Goal: Answer question/provide support: Share knowledge or assist other users

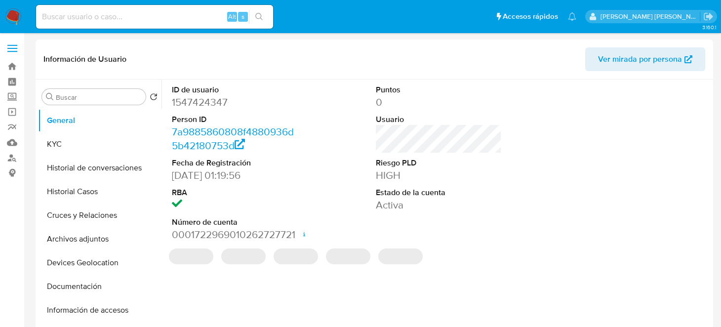
click at [11, 13] on img at bounding box center [13, 16] width 17 height 17
select select "10"
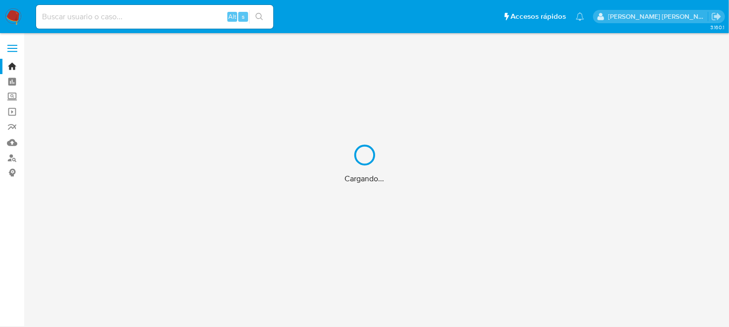
click at [123, 17] on div "Cargando..." at bounding box center [364, 163] width 729 height 327
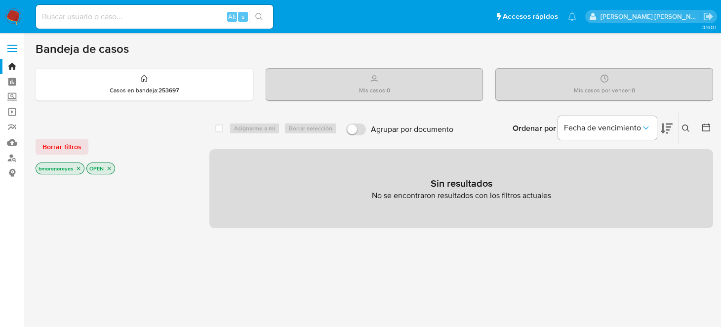
click at [123, 16] on input at bounding box center [154, 16] width 237 height 13
paste input "1547424347"
type input "1547424347"
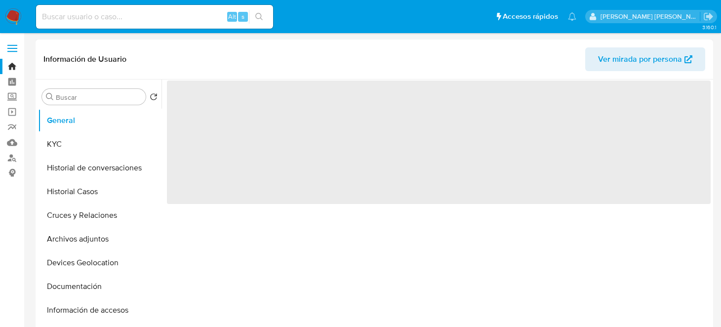
select select "10"
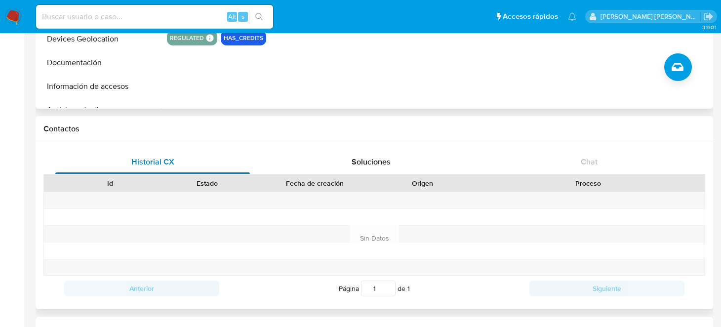
scroll to position [422, 0]
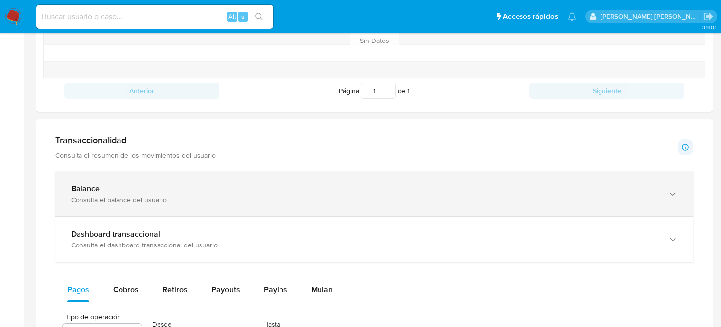
click at [129, 185] on div "Balance" at bounding box center [364, 189] width 587 height 10
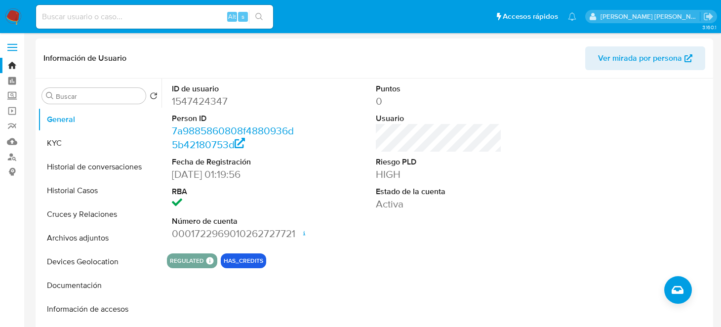
scroll to position [0, 0]
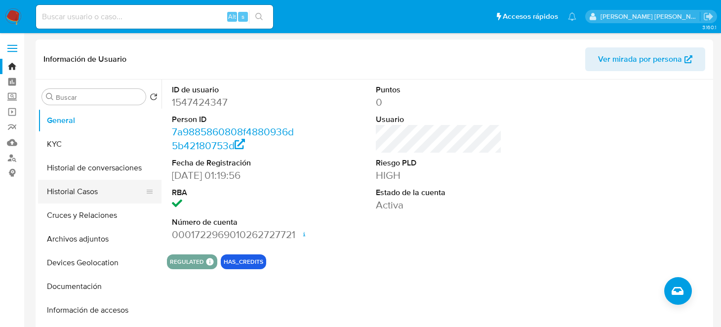
click at [90, 194] on button "Historial Casos" at bounding box center [96, 192] width 116 height 24
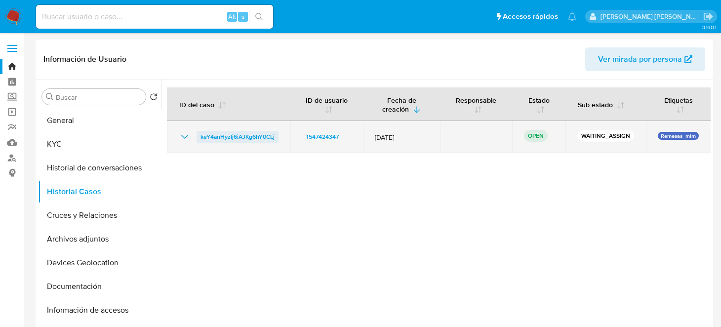
click at [249, 138] on span "keY4anHyzIj6iAJKg6hY0CLj" at bounding box center [238, 137] width 74 height 12
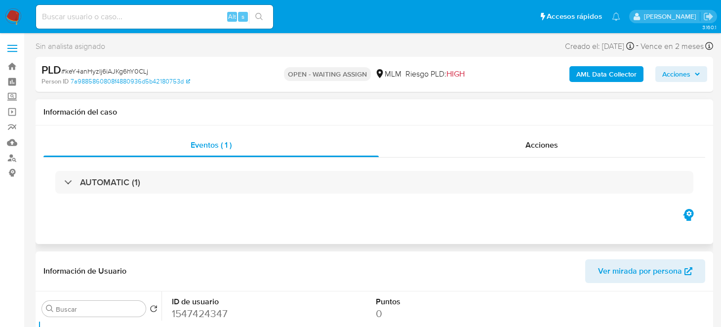
select select "10"
click at [687, 79] on span "Acciones" at bounding box center [677, 74] width 28 height 16
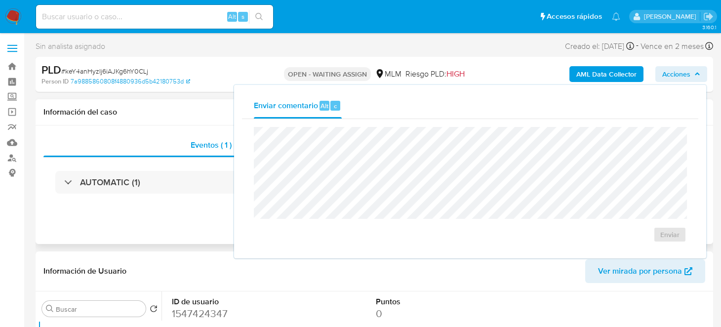
click at [201, 120] on div "Información del caso" at bounding box center [375, 112] width 678 height 26
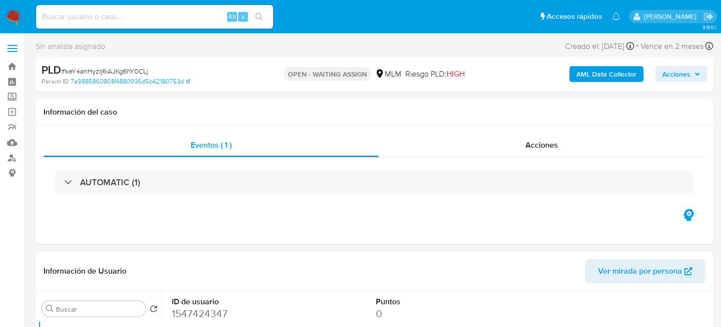
click at [338, 74] on p "OPEN - WAITING ASSIGN" at bounding box center [327, 74] width 87 height 14
click at [588, 78] on b "AML Data Collector" at bounding box center [607, 74] width 60 height 16
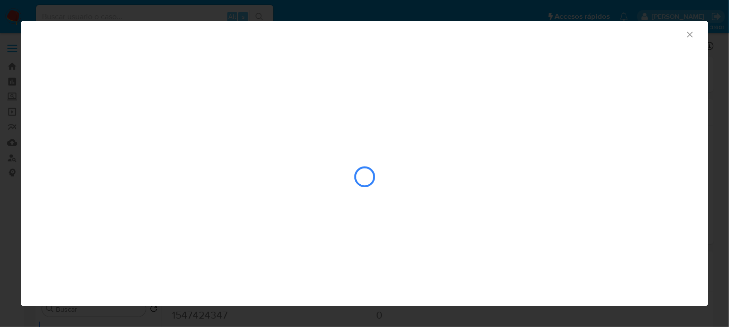
click at [691, 35] on icon "Cerrar ventana" at bounding box center [690, 35] width 10 height 10
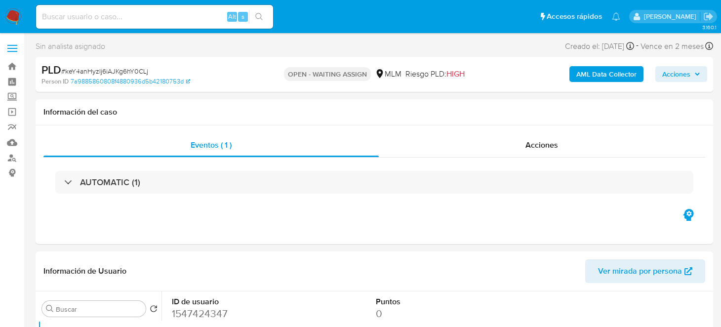
click at [698, 74] on icon "button" at bounding box center [698, 74] width 4 height 2
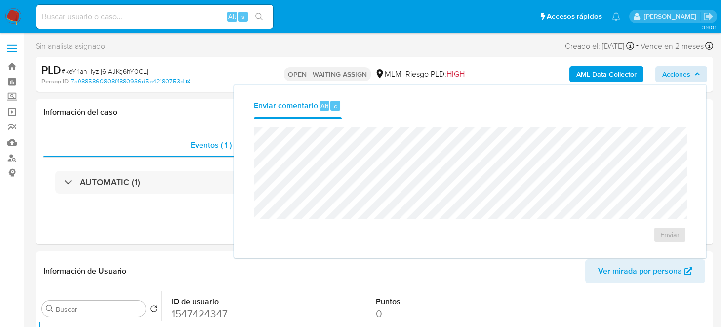
click at [674, 75] on span "Acciones" at bounding box center [677, 74] width 28 height 16
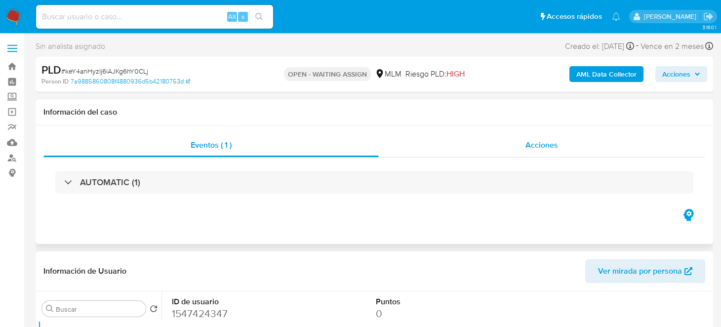
click at [556, 154] on div "Acciones" at bounding box center [542, 145] width 327 height 24
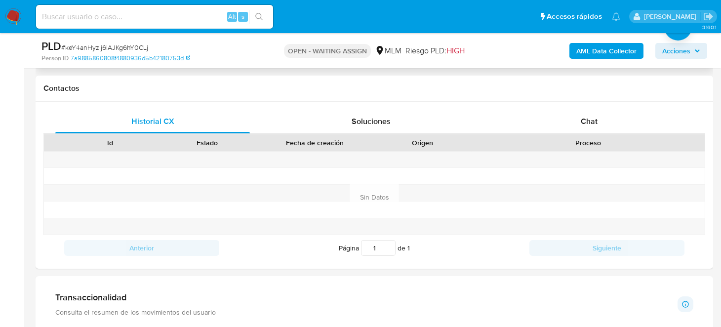
scroll to position [543, 0]
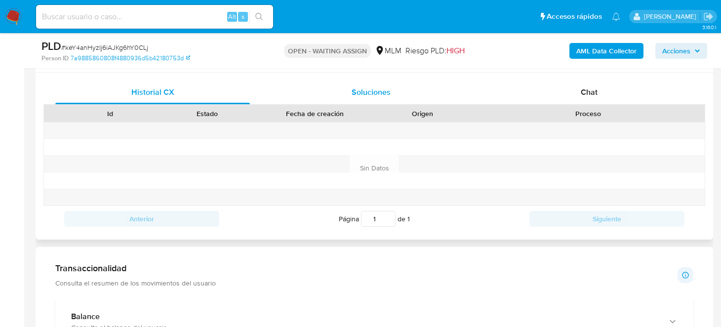
click at [389, 92] on span "Soluciones" at bounding box center [371, 91] width 39 height 11
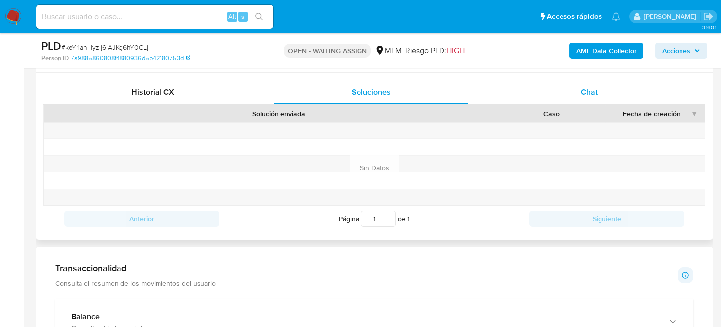
click at [582, 89] on span "Chat" at bounding box center [589, 91] width 17 height 11
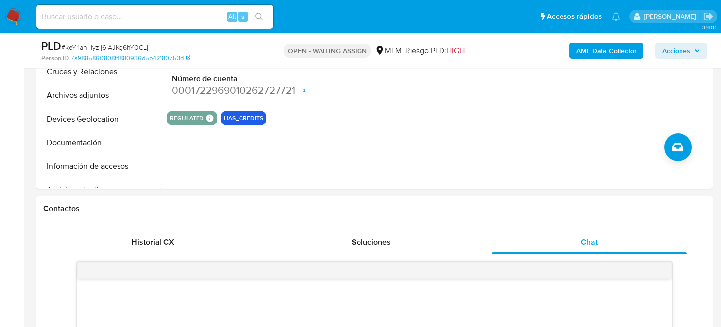
scroll to position [445, 0]
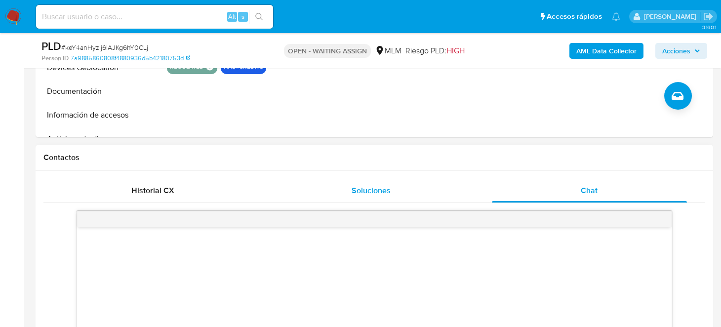
click at [374, 193] on span "Soluciones" at bounding box center [371, 190] width 39 height 11
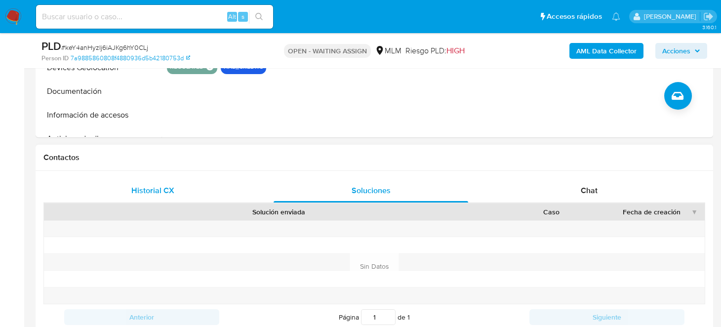
click at [158, 194] on span "Historial CX" at bounding box center [152, 190] width 43 height 11
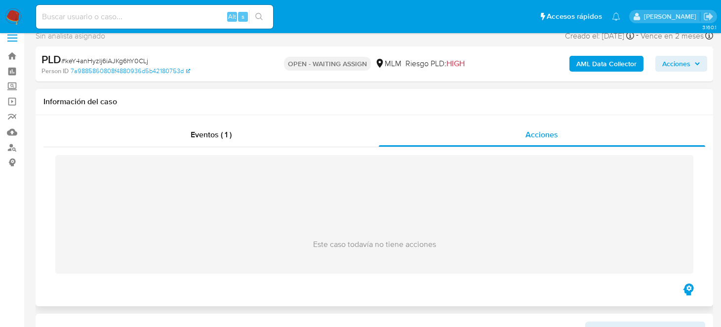
scroll to position [0, 0]
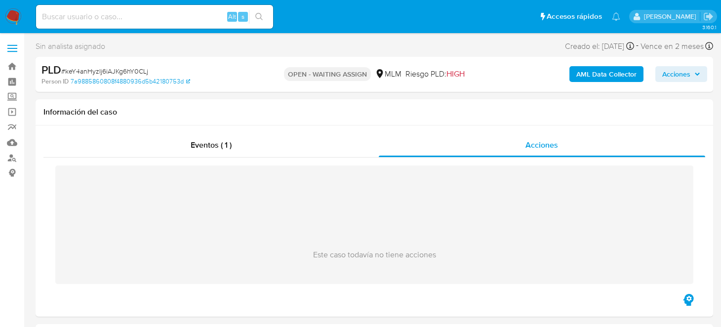
click at [696, 74] on icon "button" at bounding box center [698, 74] width 4 height 2
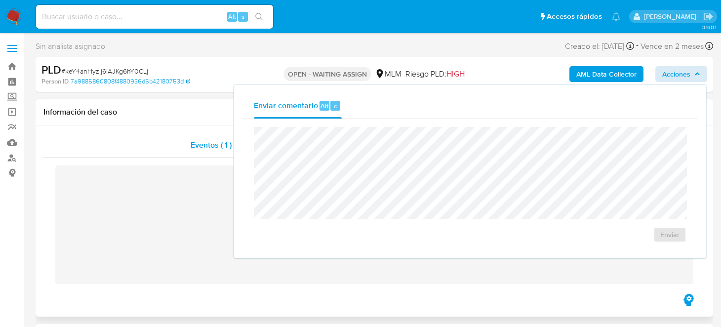
click at [140, 136] on div "Eventos ( 1 )" at bounding box center [211, 145] width 336 height 24
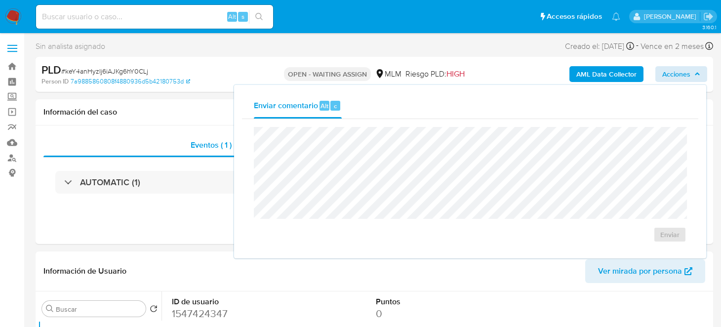
click at [220, 67] on div "PLD # keY4anHyzIj6iAJKg6hY0CLj" at bounding box center [151, 70] width 218 height 15
click at [143, 81] on link "7a9885860808f4880936d5b42180753d" at bounding box center [131, 81] width 120 height 9
click at [465, 57] on div "PLD # keY4anHyzIj6iAJKg6hY0CLj Person ID 7a9885860808f4880936d5b42180753d OPEN …" at bounding box center [375, 74] width 678 height 35
click at [339, 80] on p "OPEN - WAITING ASSIGN" at bounding box center [327, 74] width 87 height 14
click at [370, 42] on div "Sin analista asignado Asignado el: - Creado el: 12/09/2025 Creado el: 12/09/202…" at bounding box center [375, 48] width 678 height 17
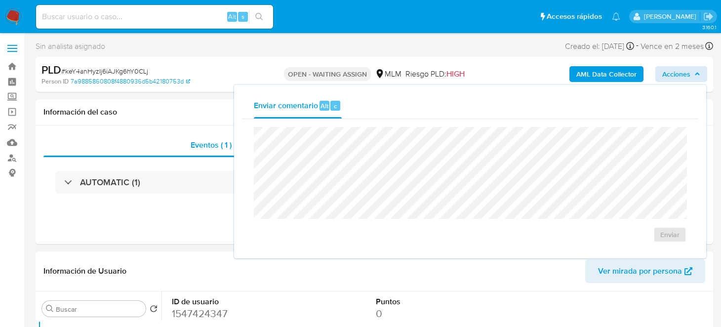
click at [466, 286] on div "Información de Usuario Ver mirada por persona" at bounding box center [375, 272] width 678 height 40
click at [154, 126] on div "Eventos ( 1 ) Acciones AUTOMATIC (1)" at bounding box center [375, 185] width 678 height 119
click at [301, 71] on p "OPEN - WAITING ASSIGN" at bounding box center [327, 74] width 87 height 14
click at [703, 73] on button "Acciones" at bounding box center [682, 74] width 52 height 16
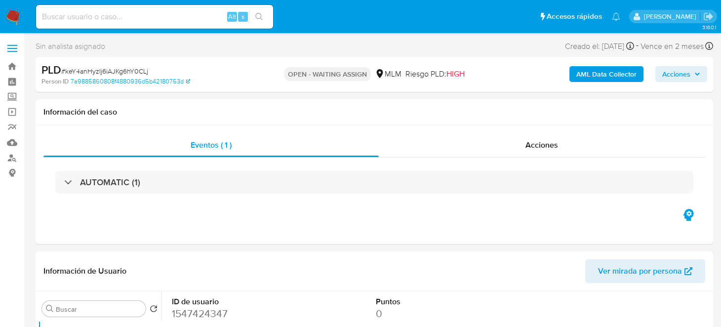
click at [706, 73] on button "Acciones" at bounding box center [682, 74] width 52 height 16
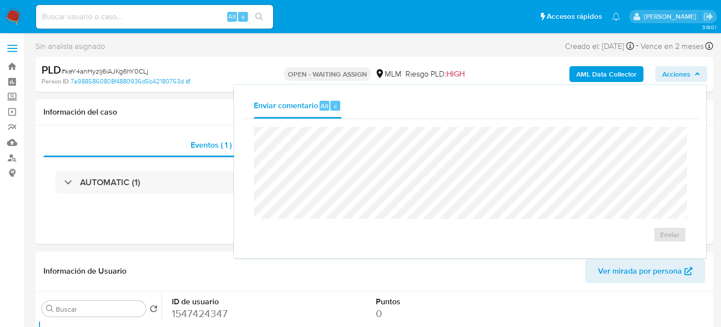
click at [245, 83] on div "Person ID 7a9885860808f4880936d5b42180753d" at bounding box center [151, 81] width 219 height 9
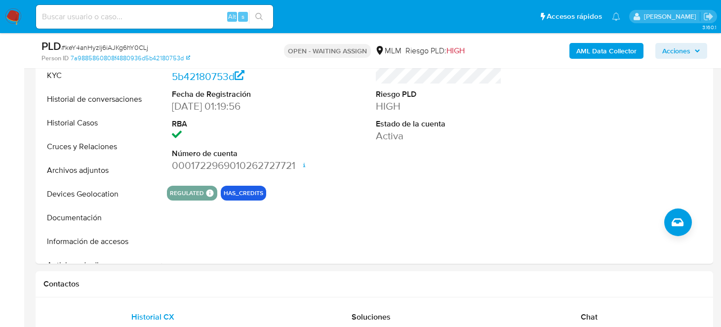
scroll to position [247, 0]
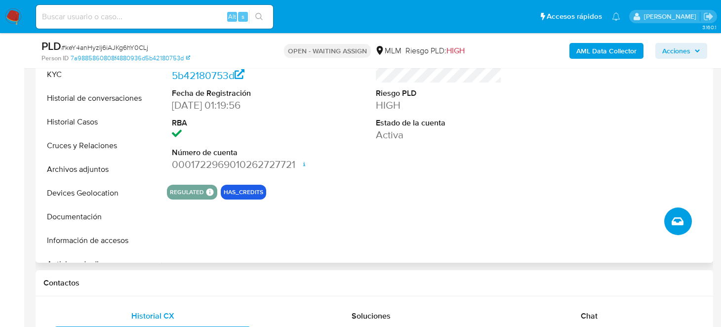
click at [678, 226] on icon "Crear caso manual" at bounding box center [678, 221] width 12 height 12
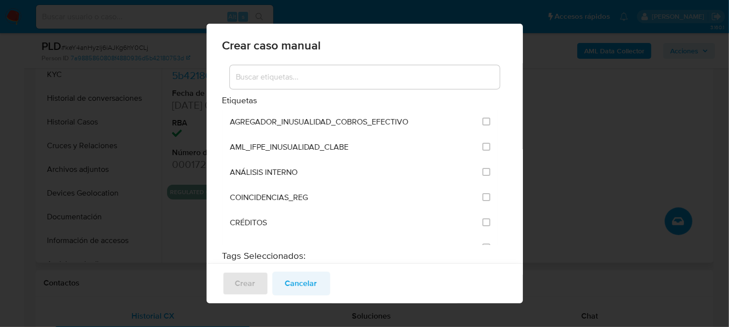
click at [293, 286] on span "Cancelar" at bounding box center [301, 284] width 32 height 22
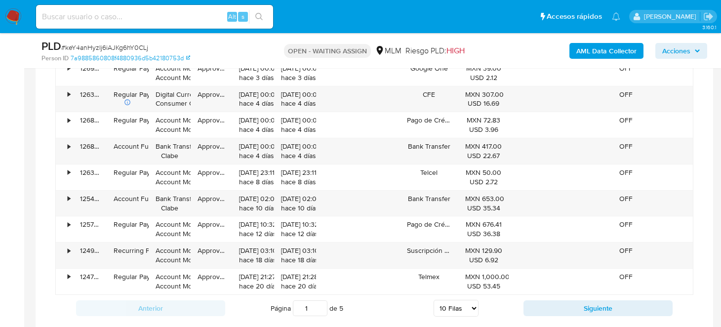
scroll to position [988, 0]
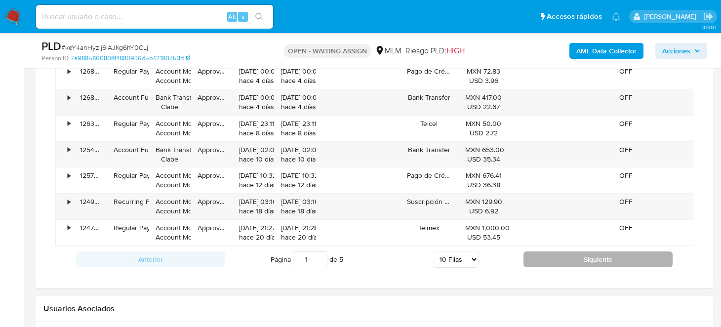
click at [581, 253] on button "Siguiente" at bounding box center [598, 260] width 149 height 16
type input "2"
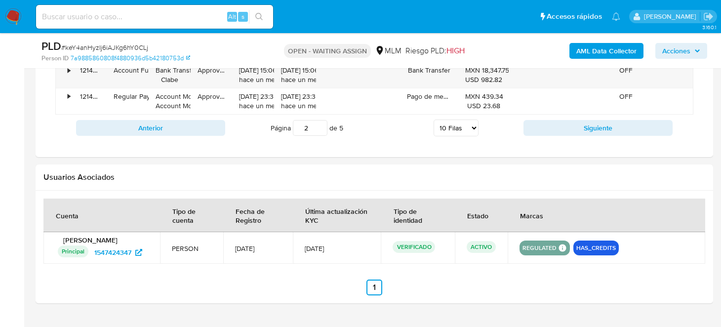
scroll to position [1151, 0]
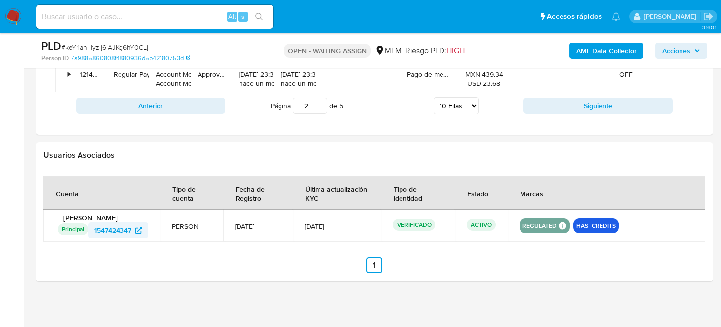
click at [114, 227] on span "1547424347" at bounding box center [112, 230] width 37 height 16
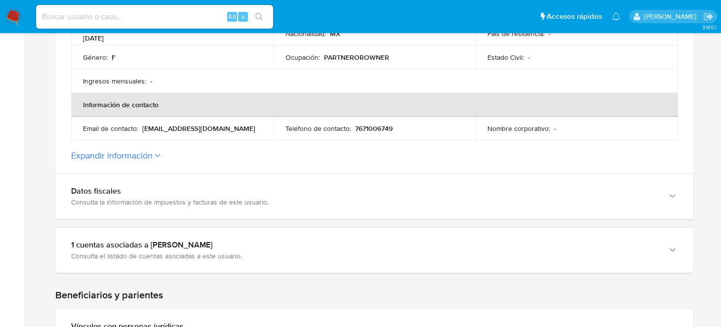
scroll to position [345, 0]
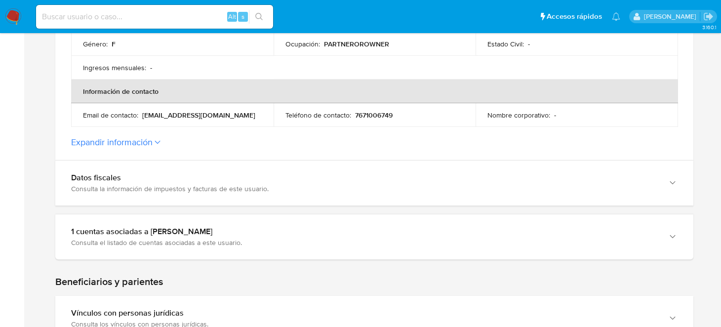
drag, startPoint x: 221, startPoint y: 107, endPoint x: 140, endPoint y: 117, distance: 81.6
click at [140, 117] on td "Email de contacto : natim0179@gmail.com" at bounding box center [172, 115] width 203 height 24
click at [362, 115] on p "7671006749" at bounding box center [374, 115] width 38 height 9
click at [363, 115] on p "7671006749" at bounding box center [374, 115] width 38 height 9
click at [403, 115] on div "Teléfono de contacto : 7671006749" at bounding box center [375, 115] width 179 height 9
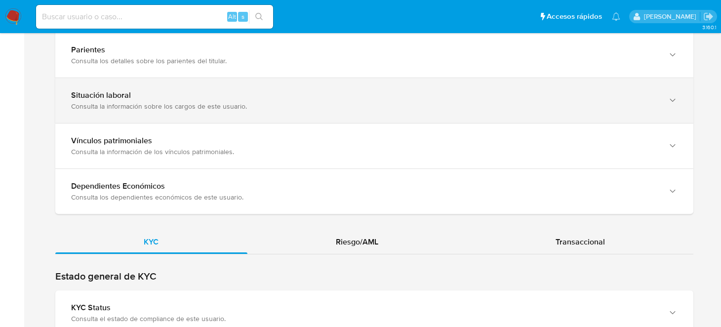
scroll to position [790, 0]
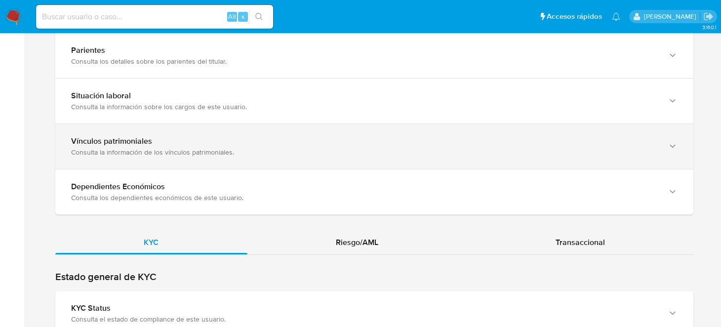
drag, startPoint x: 104, startPoint y: 130, endPoint x: 184, endPoint y: 143, distance: 80.6
click at [105, 130] on div "Vínculos patrimoniales Consulta la información de los vínculos patrimoniales." at bounding box center [374, 146] width 638 height 45
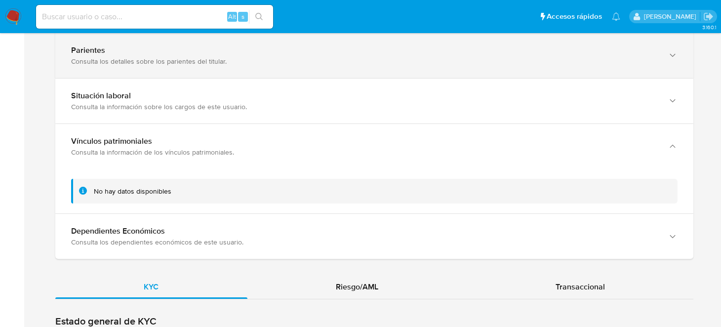
click at [152, 76] on div "Parientes Consulta los detalles sobre los parientes del titular." at bounding box center [374, 55] width 638 height 45
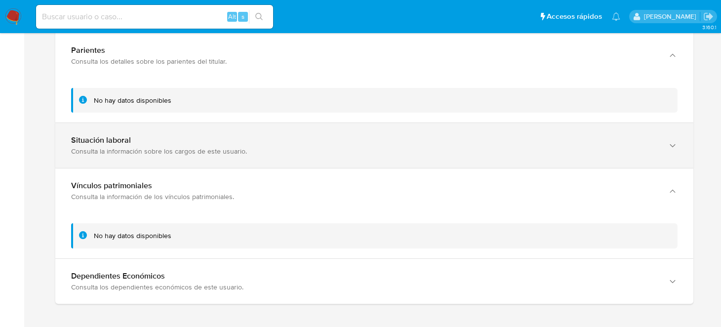
drag, startPoint x: 162, startPoint y: 150, endPoint x: 168, endPoint y: 149, distance: 6.5
click at [162, 149] on div "Consulta la información sobre los cargos de este usuario." at bounding box center [364, 151] width 587 height 9
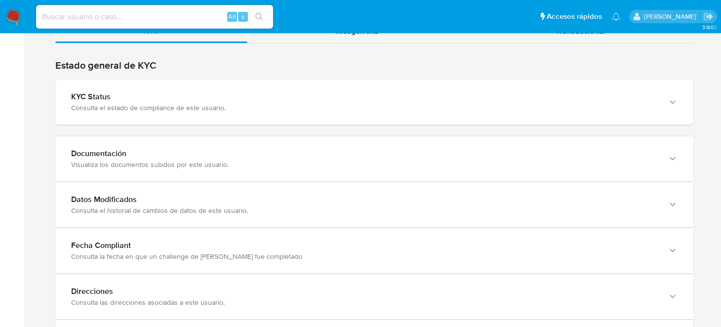
scroll to position [1212, 0]
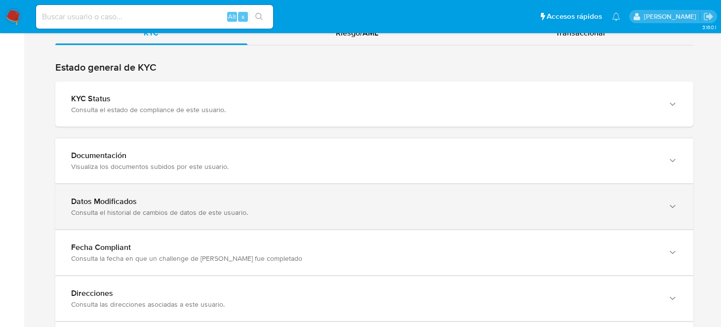
click at [247, 217] on div "Datos Modificados Consulta el historial de cambios de datos de este usuario." at bounding box center [374, 206] width 638 height 45
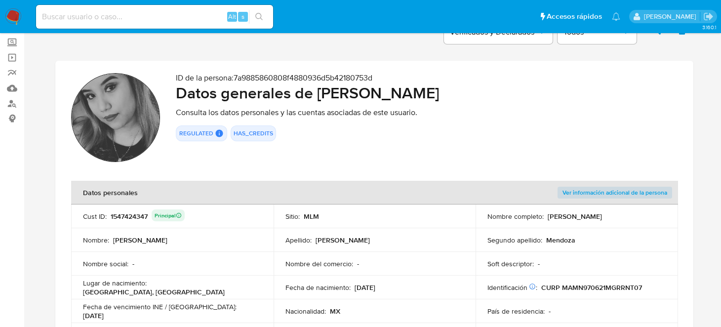
scroll to position [0, 0]
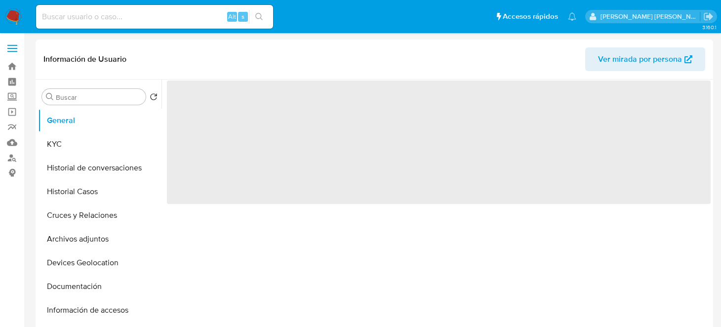
select select "10"
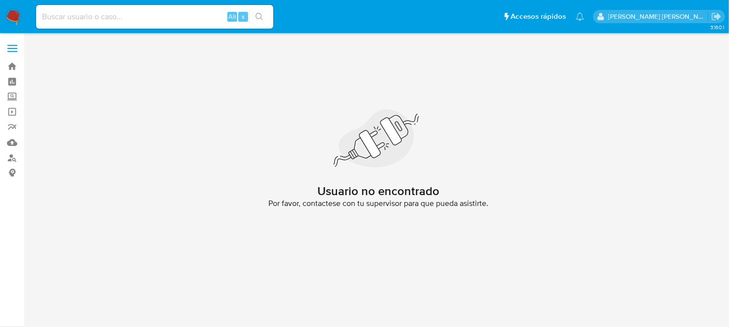
click at [13, 14] on img at bounding box center [13, 16] width 17 height 17
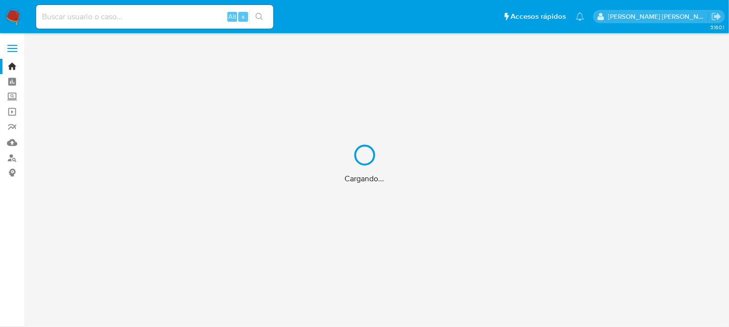
click at [92, 17] on div "Cargando..." at bounding box center [364, 163] width 729 height 327
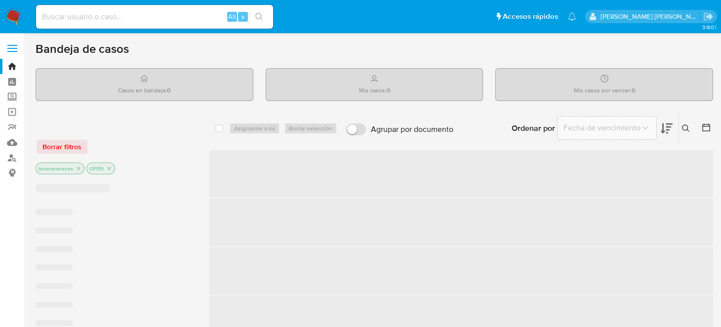
click at [74, 17] on input at bounding box center [154, 16] width 237 height 13
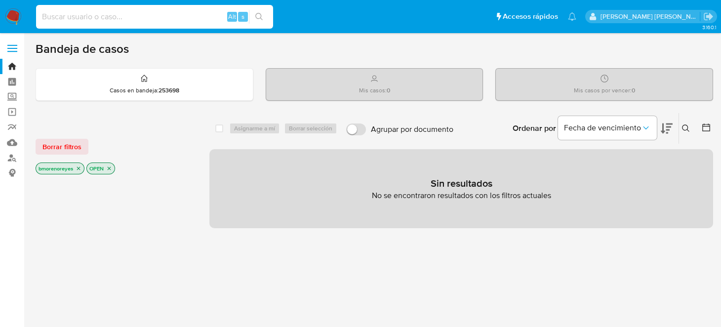
paste input "703467912"
type input "703467912"
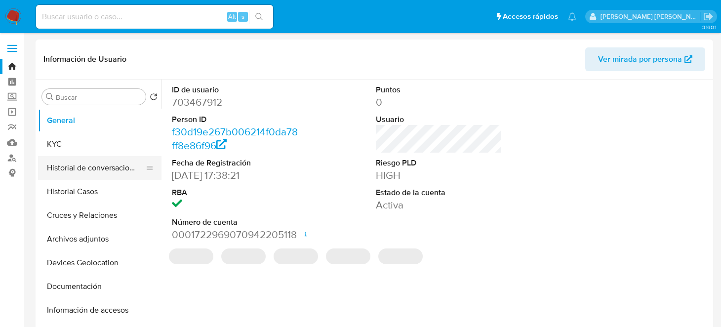
select select "10"
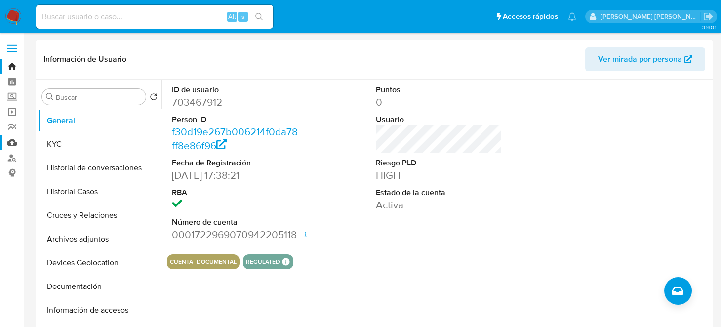
click at [10, 146] on link "Mulan" at bounding box center [59, 142] width 118 height 15
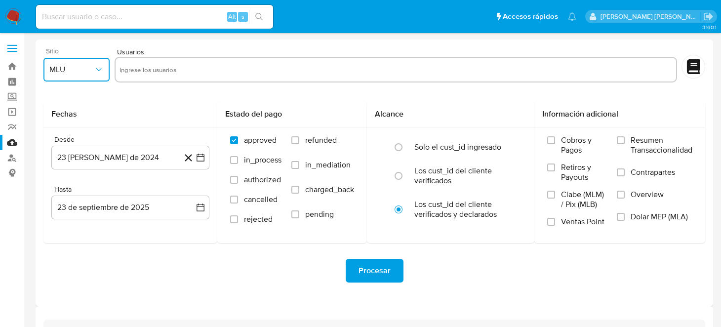
click at [84, 72] on span "MLU" at bounding box center [71, 70] width 44 height 10
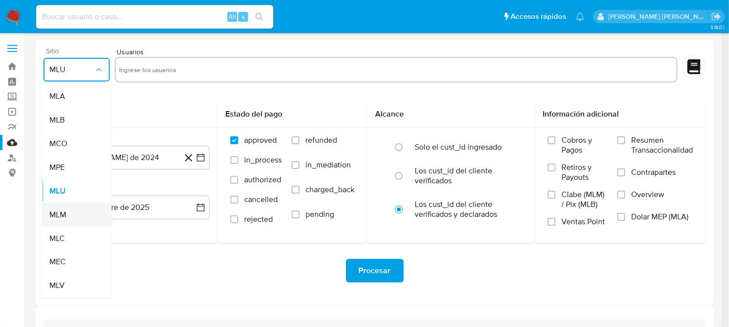
click at [67, 211] on div "MLM" at bounding box center [73, 215] width 48 height 24
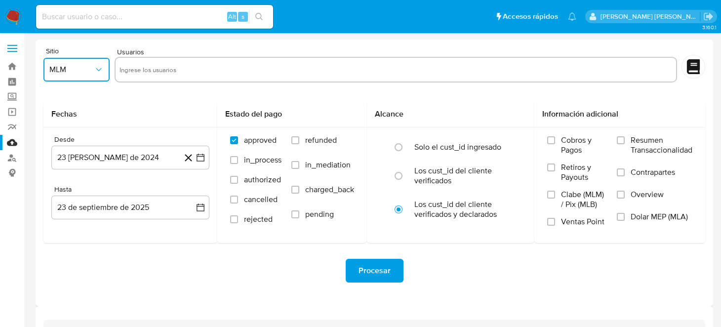
click at [169, 73] on input "text" at bounding box center [396, 70] width 553 height 16
type input "703467912"
click at [201, 164] on button "23 [PERSON_NAME] de 2024" at bounding box center [130, 158] width 158 height 24
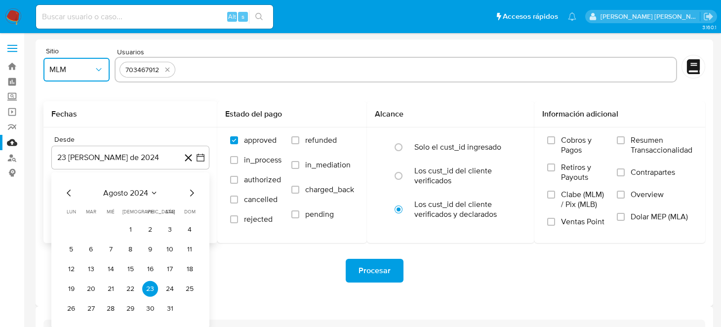
click at [189, 194] on icon "Mes siguiente" at bounding box center [192, 193] width 12 height 12
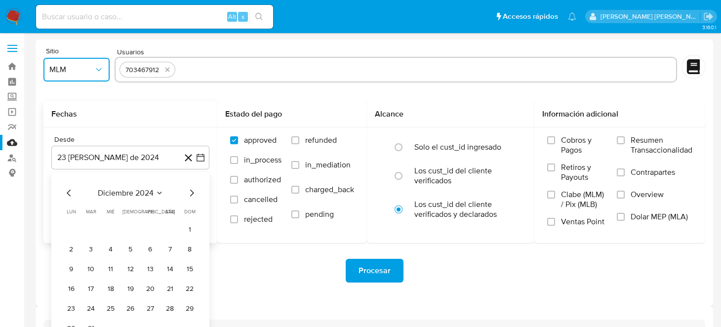
click at [189, 194] on icon "Mes siguiente" at bounding box center [192, 193] width 12 height 12
click at [129, 226] on button "1" at bounding box center [131, 230] width 16 height 16
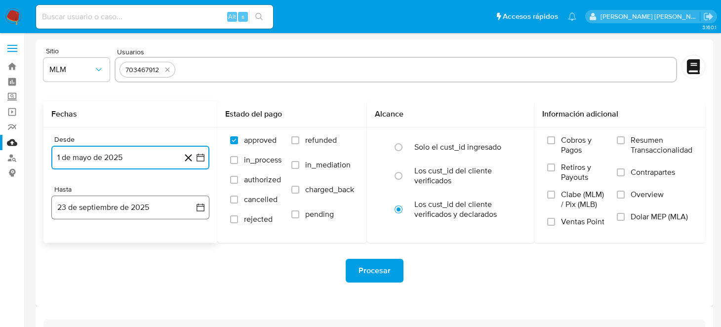
click at [196, 216] on button "23 de septiembre de 2025" at bounding box center [130, 208] width 158 height 24
click at [66, 244] on icon "Mes anterior" at bounding box center [69, 243] width 12 height 12
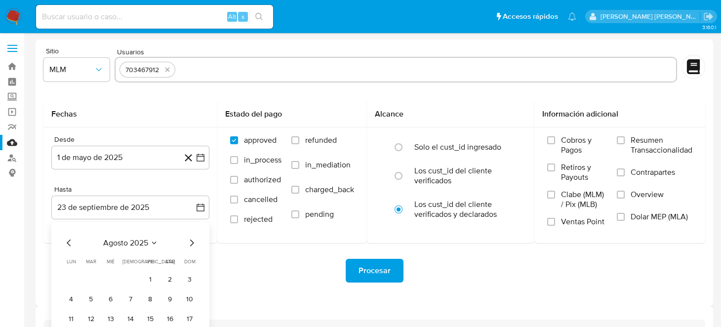
click at [235, 266] on div "Procesar" at bounding box center [374, 271] width 662 height 24
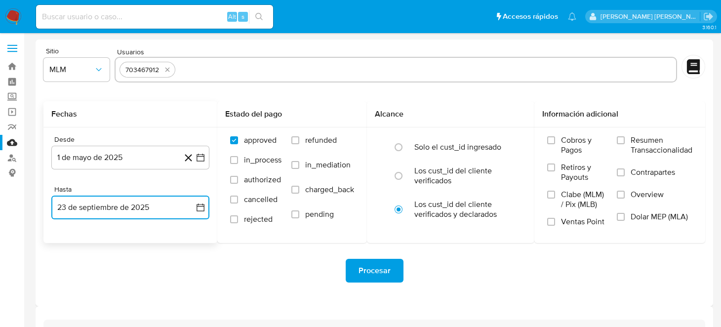
click at [196, 208] on icon "button" at bounding box center [201, 208] width 10 height 10
click at [68, 241] on icon "Mes anterior" at bounding box center [69, 243] width 12 height 12
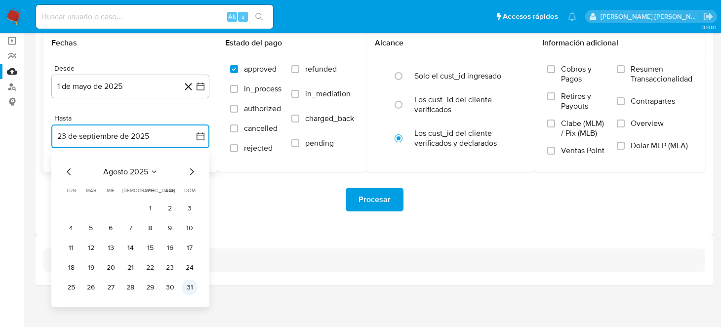
click at [189, 286] on button "31" at bounding box center [190, 288] width 16 height 16
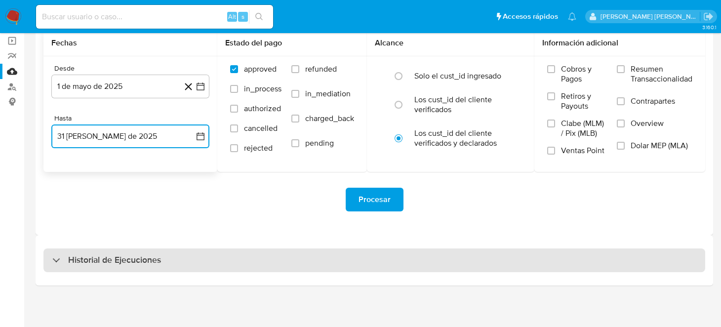
click at [262, 249] on div "Historial de Ejecuciones" at bounding box center [374, 261] width 662 height 24
select select "10"
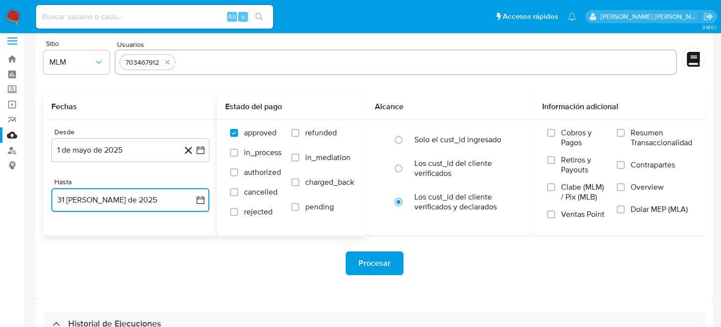
scroll to position [0, 0]
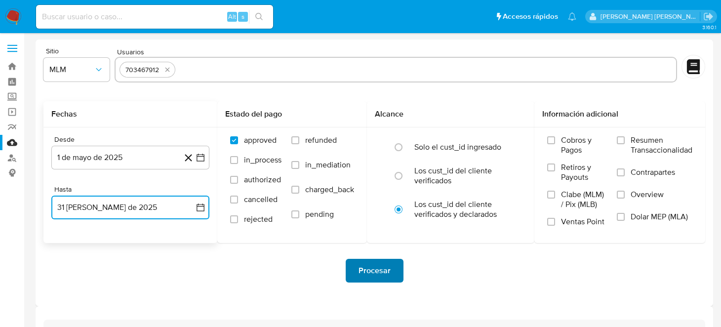
click at [382, 274] on span "Procesar" at bounding box center [375, 271] width 32 height 22
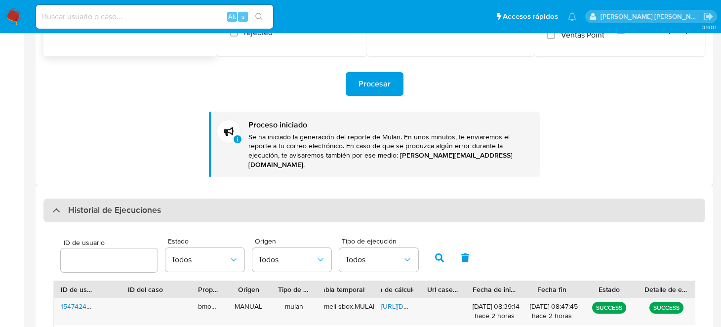
scroll to position [148, 0]
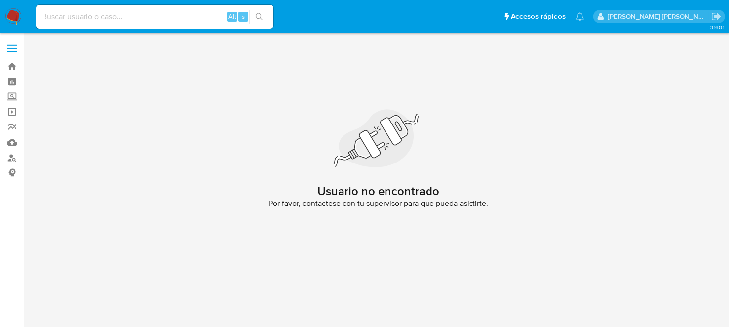
click at [10, 19] on img at bounding box center [13, 16] width 17 height 17
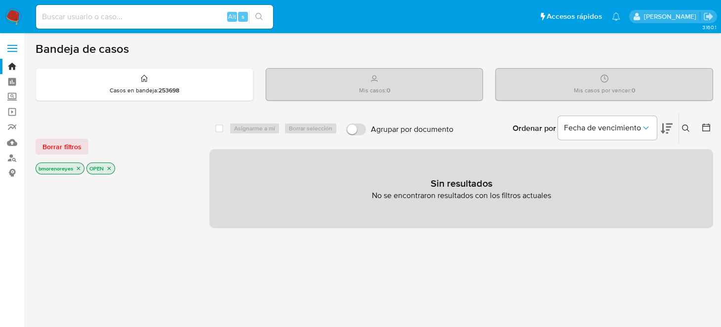
click at [114, 16] on input at bounding box center [154, 16] width 237 height 13
paste input "1547424347"
drag, startPoint x: 165, startPoint y: 21, endPoint x: 0, endPoint y: 36, distance: 165.3
click at [0, 36] on div "Pausado Ver notificaciones 15474243471547424347 Alt s Accesos rápidos Presiona …" at bounding box center [360, 301] width 721 height 602
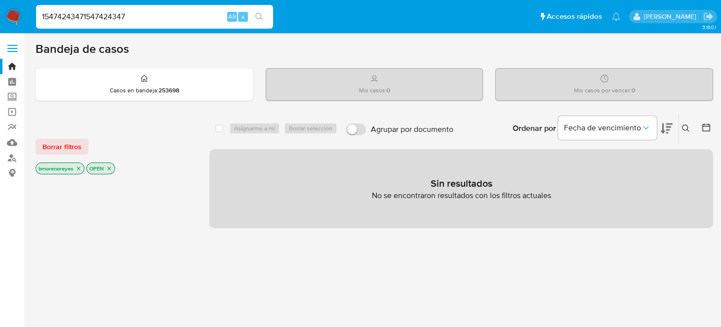
paste input
type input "1547424347"
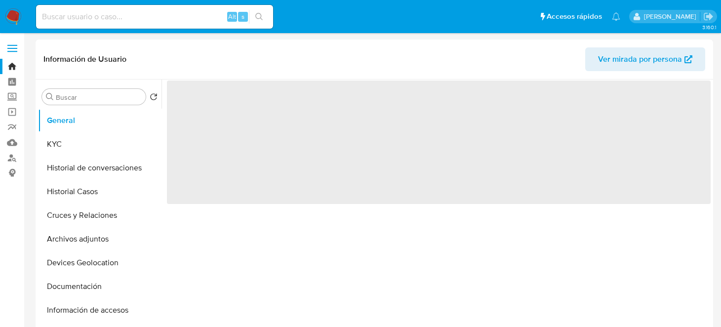
select select "10"
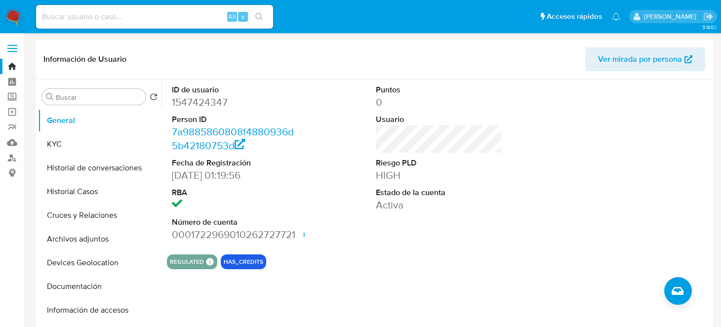
click at [0, 16] on nav "Pausado Ver notificaciones Alt s Accesos rápidos Presiona las siguientes teclas…" at bounding box center [360, 16] width 721 height 33
click at [7, 15] on img at bounding box center [13, 16] width 17 height 17
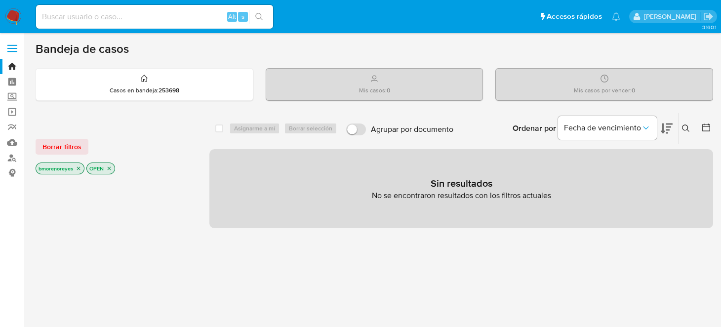
click at [687, 125] on icon at bounding box center [686, 129] width 8 height 8
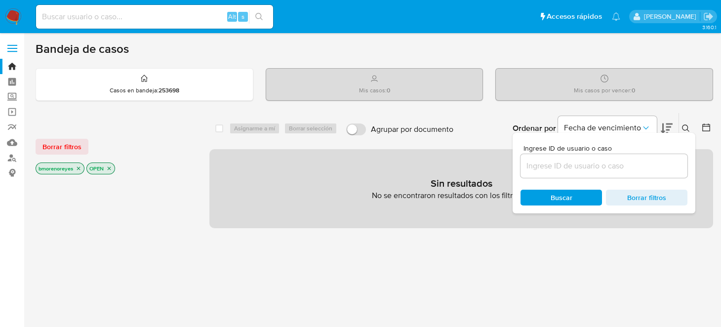
click at [612, 165] on input at bounding box center [604, 166] width 167 height 13
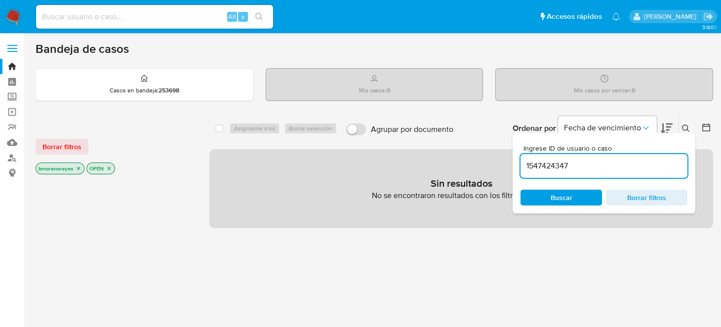
type input "1547424347"
click at [551, 197] on span "Buscar" at bounding box center [562, 198] width 22 height 16
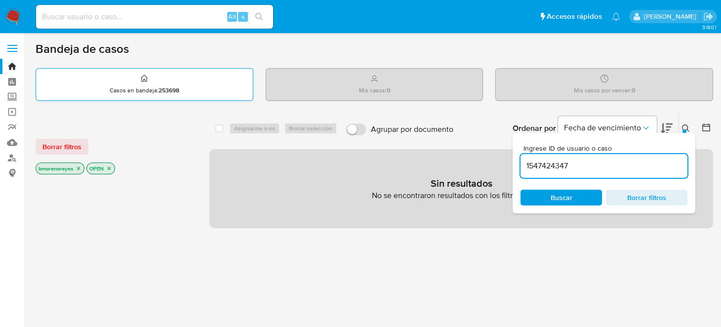
click at [148, 90] on p "Casos en bandeja : 253698" at bounding box center [145, 90] width 70 height 8
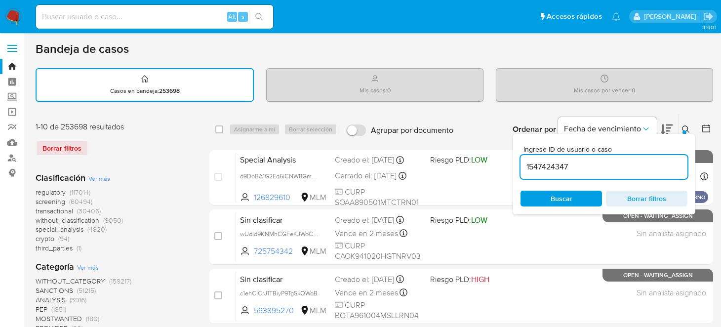
click at [590, 164] on input "1547424347" at bounding box center [604, 167] width 167 height 13
click at [552, 203] on span "Buscar" at bounding box center [562, 199] width 22 height 16
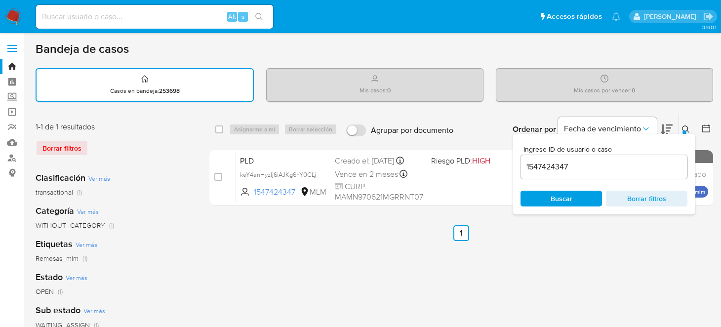
click at [556, 259] on div "select-all-cases-checkbox Asignarme a mí Borrar selección Agrupar por documento…" at bounding box center [462, 331] width 504 height 434
click at [683, 127] on icon at bounding box center [686, 130] width 8 height 8
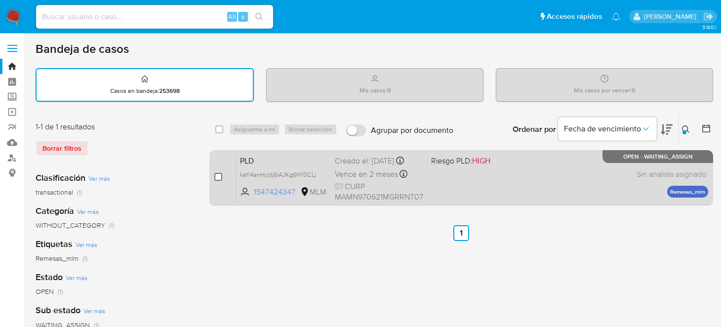
click at [219, 179] on input "checkbox" at bounding box center [218, 177] width 8 height 8
checkbox input "true"
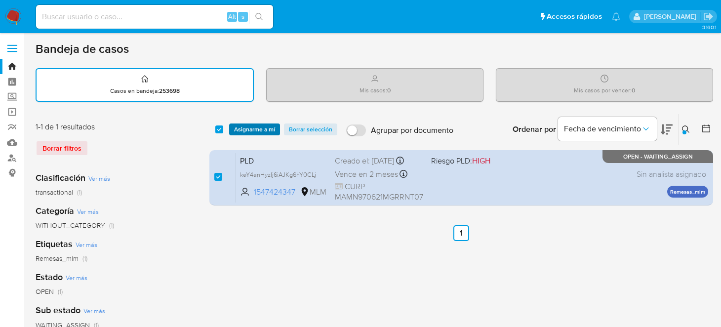
click at [253, 129] on span "Asignarme a mí" at bounding box center [254, 130] width 41 height 10
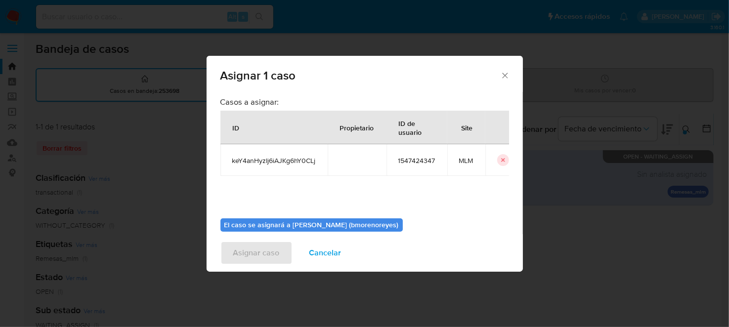
click at [351, 222] on b "El caso se asignará a [PERSON_NAME] (bmorenoreyes)" at bounding box center [311, 225] width 174 height 10
click at [263, 253] on div "Asignar caso Cancelar" at bounding box center [365, 253] width 316 height 38
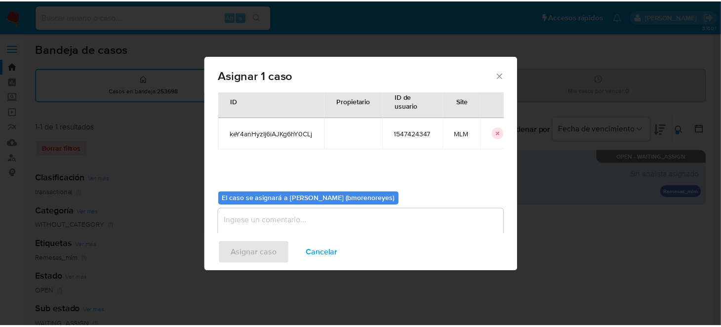
scroll to position [50, 0]
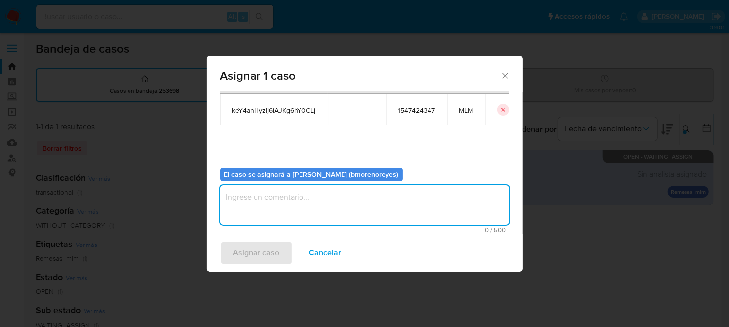
drag, startPoint x: 309, startPoint y: 219, endPoint x: 302, endPoint y: 221, distance: 6.7
click at [309, 221] on textarea "assign-modal" at bounding box center [364, 205] width 289 height 40
type textarea "BMMR"
click at [268, 248] on span "Asignar caso" at bounding box center [256, 253] width 46 height 22
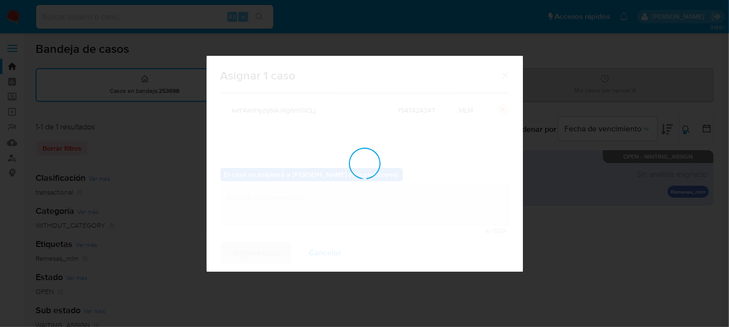
checkbox input "false"
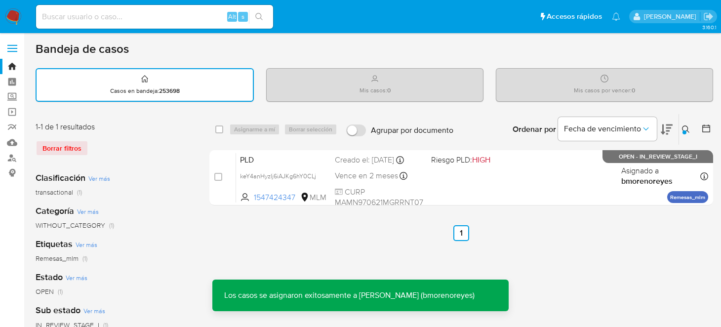
click at [311, 239] on ul "Anterior 1 Siguiente" at bounding box center [462, 233] width 504 height 16
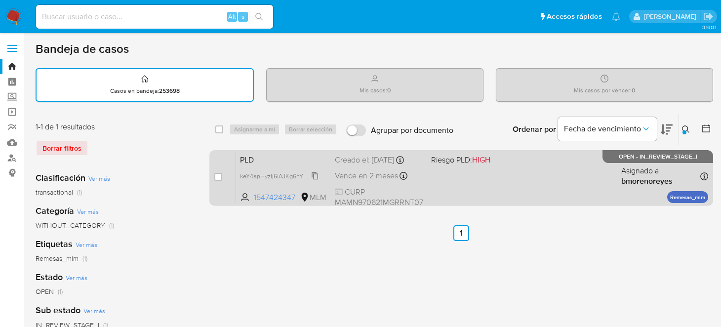
click at [269, 174] on span "keY4anHyzIj6iAJKg6hY0CLj" at bounding box center [278, 175] width 76 height 11
click at [292, 184] on div "PLD keY4anHyzIj6iAJKg6hY0CLj 1547424347 MLM Riesgo PLD: HIGH Creado el: [DATE] …" at bounding box center [472, 178] width 472 height 50
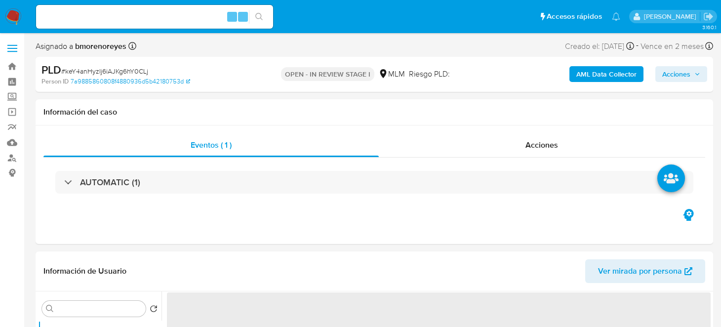
select select "10"
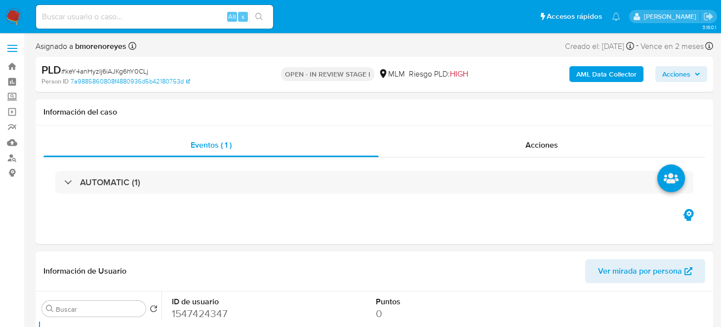
click at [242, 73] on div "PLD # keY4anHyzIj6iAJKg6hY0CLj" at bounding box center [151, 70] width 218 height 15
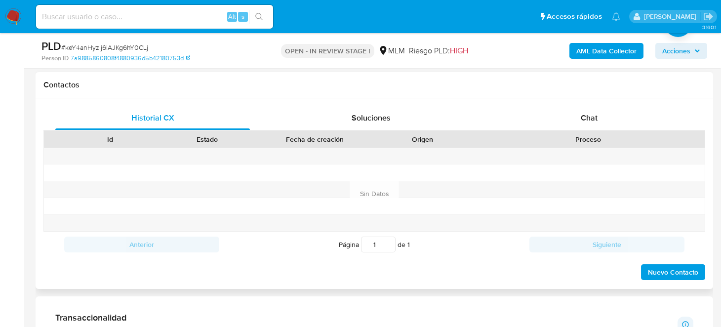
scroll to position [395, 0]
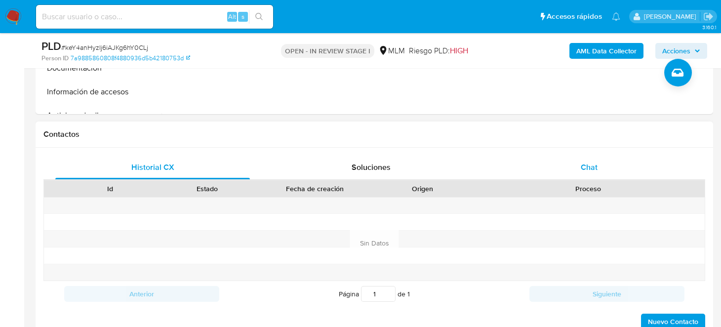
click at [597, 163] on span "Chat" at bounding box center [589, 167] width 17 height 11
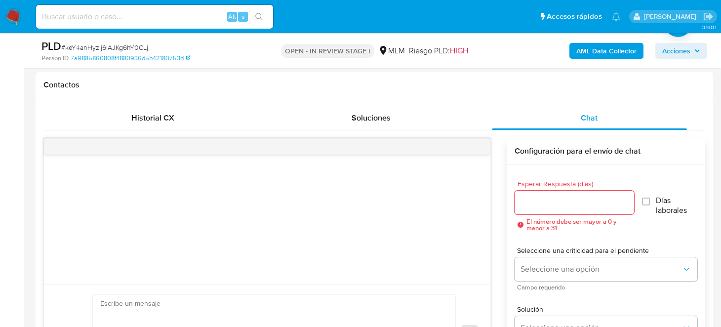
scroll to position [494, 0]
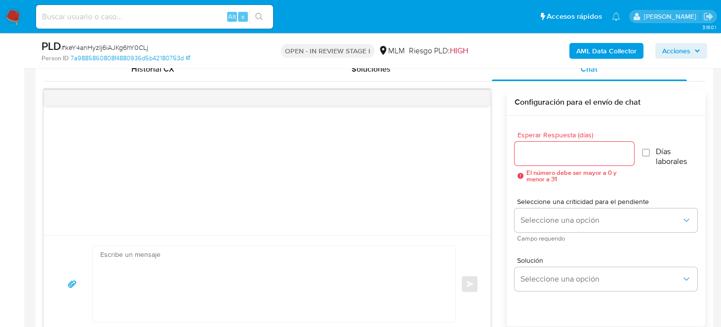
click at [541, 164] on div at bounding box center [575, 154] width 120 height 24
click at [627, 154] on input "0" at bounding box center [575, 153] width 120 height 13
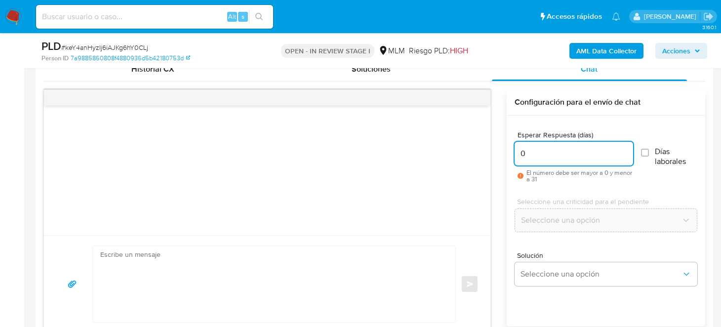
click at [627, 154] on input "0" at bounding box center [574, 153] width 119 height 13
click at [623, 149] on input "1" at bounding box center [574, 153] width 119 height 13
click at [623, 149] on input "2" at bounding box center [574, 153] width 119 height 13
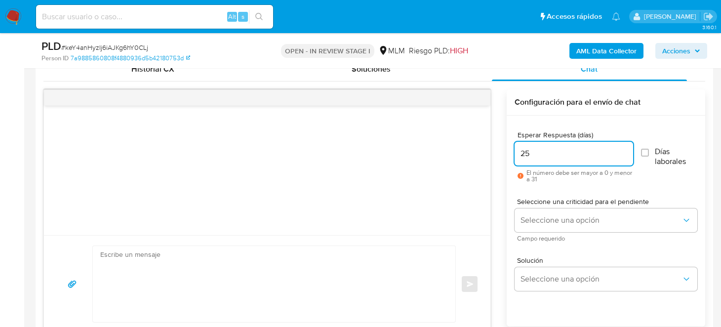
type input "2"
type input "5"
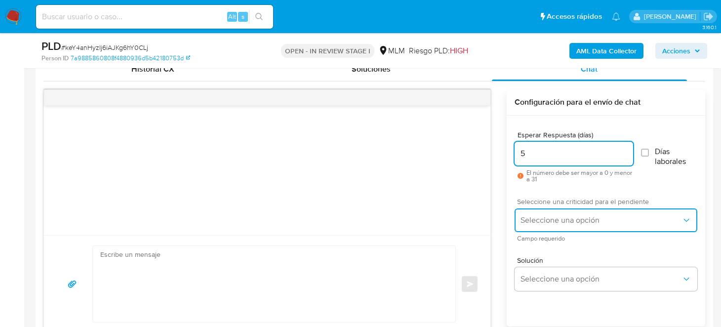
click at [636, 221] on span "Seleccione una opción" at bounding box center [601, 220] width 161 height 10
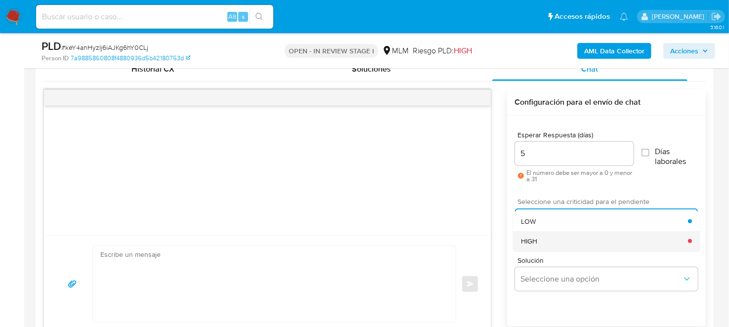
click at [624, 238] on div "HIGH" at bounding box center [604, 241] width 167 height 20
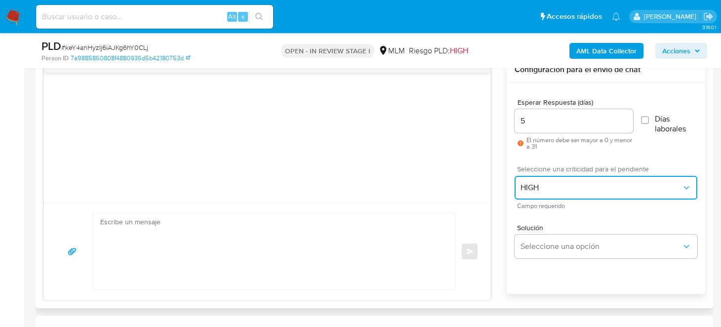
scroll to position [543, 0]
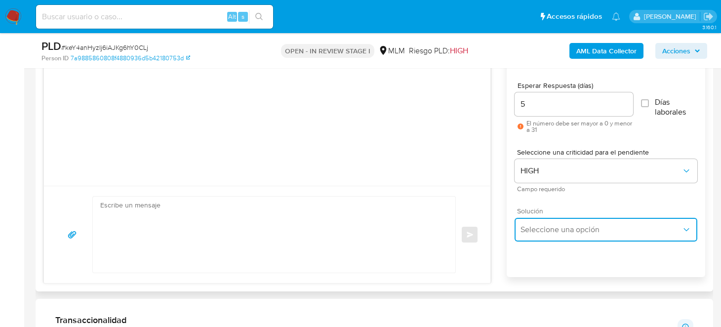
click at [626, 227] on span "Seleccione una opción" at bounding box center [601, 230] width 161 height 10
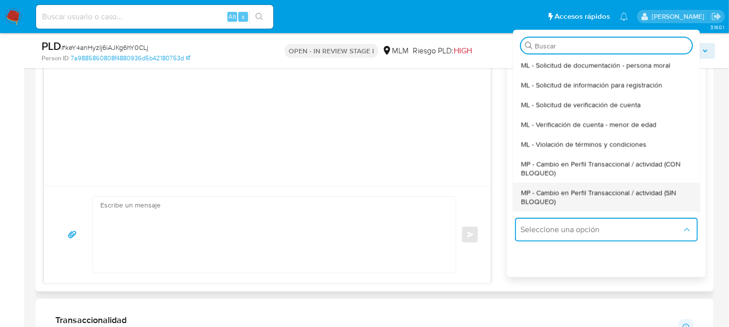
click at [580, 194] on span "MP - Cambio en Perfil Transaccional / actividad (SIN BLOQUEO)" at bounding box center [606, 197] width 171 height 18
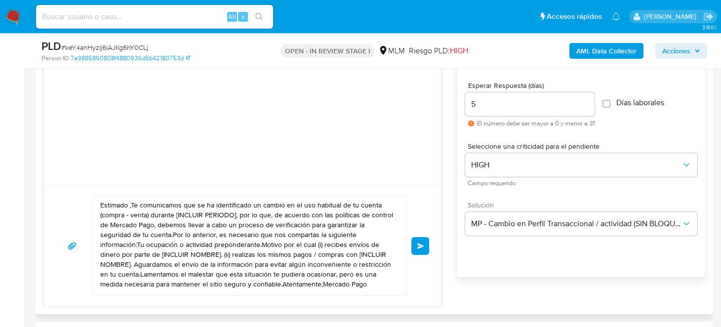
click at [153, 220] on textarea "Estimado ,Te comunicamos que se ha identificado un cambio en el uso habitual de…" at bounding box center [247, 246] width 294 height 99
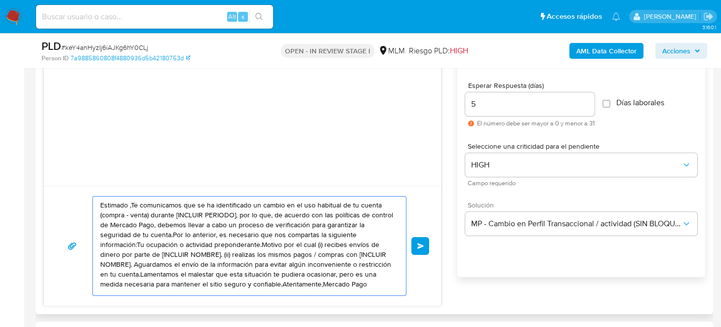
click at [128, 204] on textarea "Estimado ,Te comunicamos que se ha identificado un cambio en el uso habitual de…" at bounding box center [247, 246] width 294 height 99
click at [179, 211] on textarea "Estimado Cliente, Te comunicamos que se ha identificado un cambio en el uso hab…" at bounding box center [247, 246] width 294 height 99
click at [154, 205] on textarea "Estimado Cliente, Te comunicamos que se ha identificado un cambio en el uso hab…" at bounding box center [247, 246] width 294 height 99
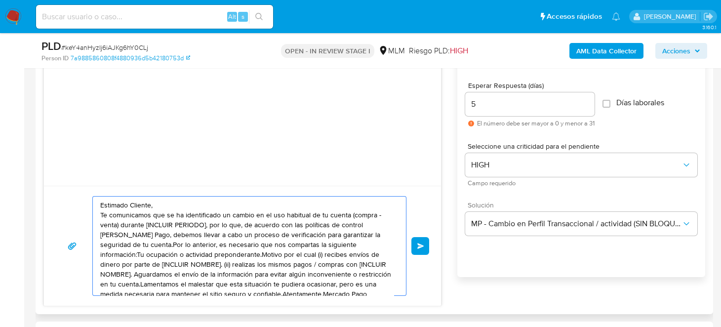
drag, startPoint x: 170, startPoint y: 214, endPoint x: 242, endPoint y: 224, distance: 72.8
click at [242, 224] on textarea "Estimado Cliente, Te comunicamos que se ha identificado un cambio en el uso hab…" at bounding box center [247, 246] width 294 height 99
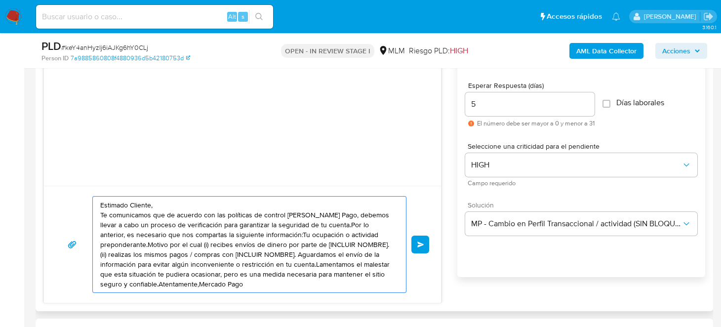
click at [325, 223] on textarea "Estimado Cliente, Te comunicamos que de acuerdo con las políticas de control [P…" at bounding box center [247, 245] width 294 height 96
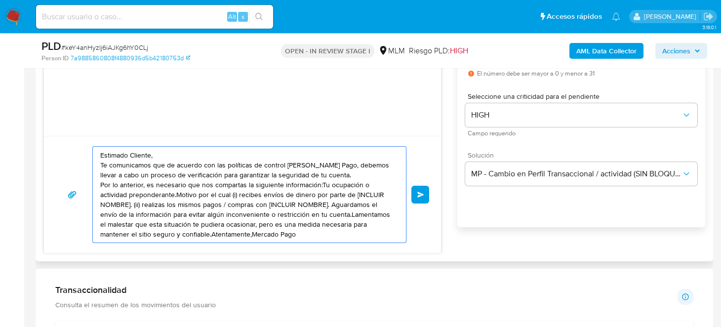
click at [319, 184] on textarea "Estimado Cliente, Te comunicamos que de acuerdo con las políticas de control [P…" at bounding box center [247, 195] width 294 height 96
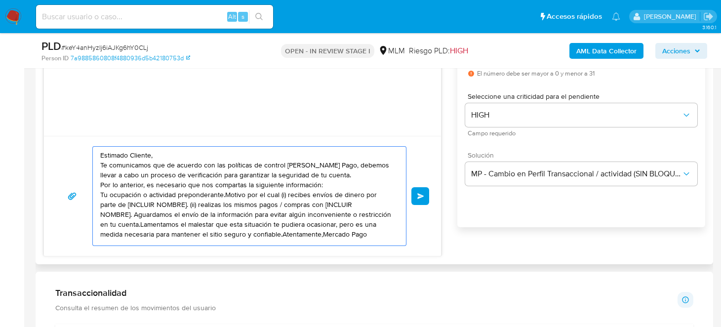
drag, startPoint x: 103, startPoint y: 192, endPoint x: 134, endPoint y: 212, distance: 37.1
click at [134, 212] on textarea "Estimado Cliente, Te comunicamos que de acuerdo con las políticas de control [P…" at bounding box center [247, 196] width 294 height 99
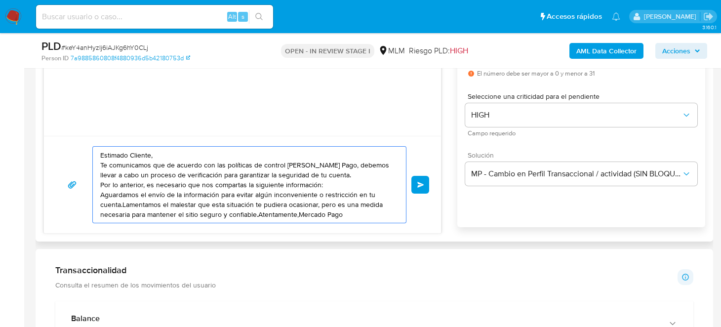
click at [338, 184] on textarea "Estimado Cliente, Te comunicamos que de acuerdo con las políticas de control [P…" at bounding box center [247, 185] width 294 height 76
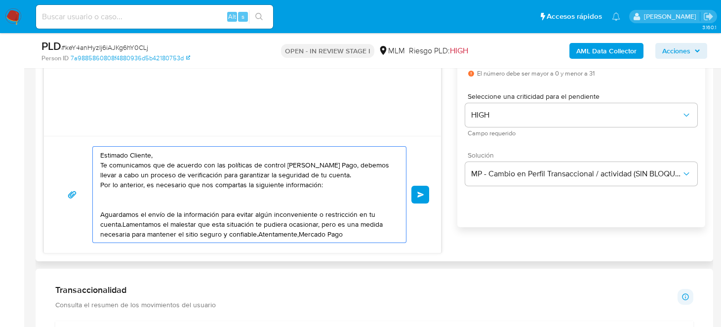
click at [121, 223] on textarea "Estimado Cliente, Te comunicamos que de acuerdo con las políticas de control [P…" at bounding box center [247, 195] width 294 height 96
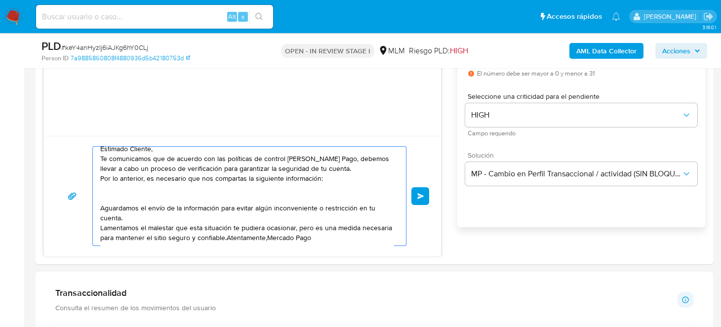
scroll to position [642, 0]
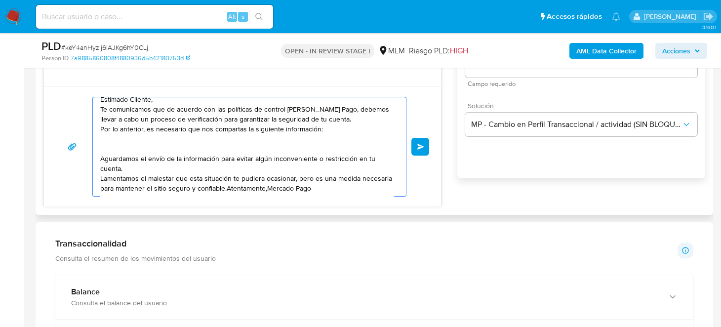
click at [257, 186] on textarea "Estimado Cliente, Te comunicamos que de acuerdo con las políticas de control [P…" at bounding box center [247, 146] width 294 height 99
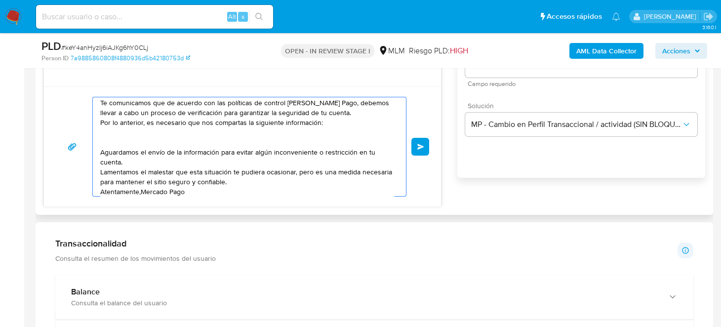
drag, startPoint x: 244, startPoint y: 178, endPoint x: 149, endPoint y: 187, distance: 95.8
click at [177, 183] on textarea "Estimado Cliente, Te comunicamos que de acuerdo con las políticas de control [P…" at bounding box center [247, 146] width 294 height 99
click at [141, 189] on textarea "Estimado Cliente, Te comunicamos que de acuerdo con las políticas de control [P…" at bounding box center [247, 146] width 294 height 99
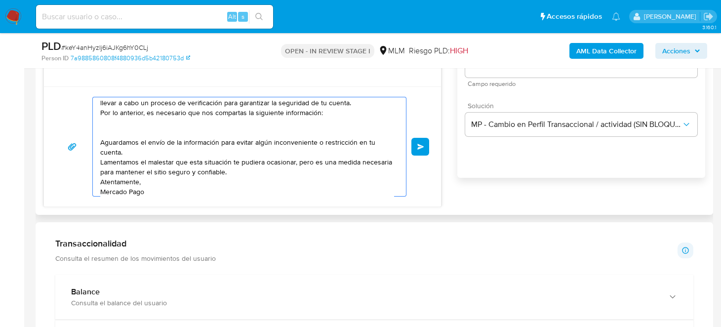
drag, startPoint x: 131, startPoint y: 180, endPoint x: 195, endPoint y: 187, distance: 64.1
click at [195, 187] on textarea "Estimado Cliente, Te comunicamos que de acuerdo con las políticas de control [P…" at bounding box center [247, 146] width 294 height 99
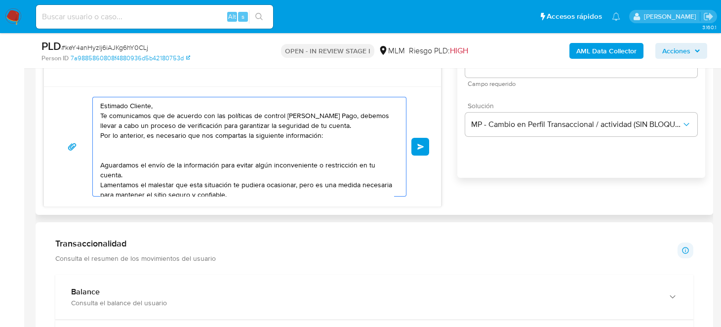
click at [211, 142] on textarea "Estimado Cliente, Te comunicamos que de acuerdo con las políticas de control [P…" at bounding box center [247, 146] width 294 height 99
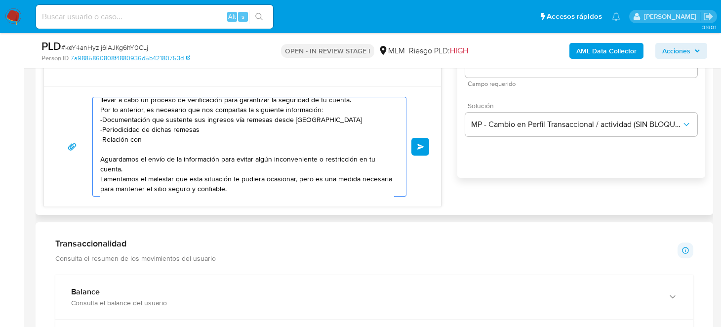
paste textarea "[PERSON_NAME]"
drag, startPoint x: 148, startPoint y: 135, endPoint x: 253, endPoint y: 135, distance: 105.7
click at [253, 135] on textarea "Estimado Cliente, Te comunicamos que de acuerdo con las políticas de control [P…" at bounding box center [247, 146] width 294 height 99
click at [271, 136] on textarea "Estimado Cliente, Te comunicamos que de acuerdo con las políticas de control [P…" at bounding box center [247, 146] width 294 height 99
drag, startPoint x: 218, startPoint y: 138, endPoint x: 203, endPoint y: 142, distance: 15.8
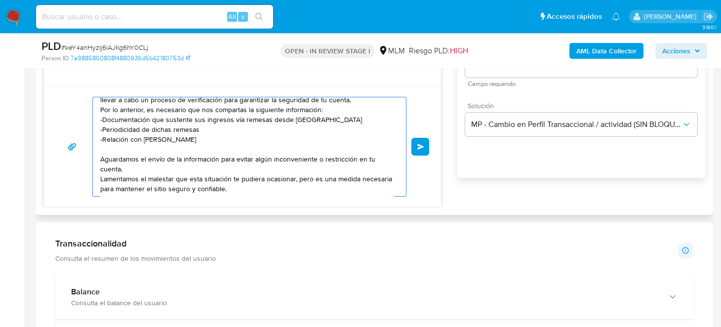
click at [199, 143] on textarea "Estimado Cliente, Te comunicamos que de acuerdo con las políticas de control [P…" at bounding box center [247, 146] width 294 height 99
click at [225, 137] on textarea "Estimado Cliente, Te comunicamos que de acuerdo con las políticas de control [P…" at bounding box center [247, 146] width 294 height 99
click at [275, 141] on textarea "Estimado Cliente, Te comunicamos que de acuerdo con las políticas de control [P…" at bounding box center [247, 146] width 294 height 99
click at [138, 136] on textarea "Estimado Cliente, Te comunicamos que de acuerdo con las políticas de control [P…" at bounding box center [247, 146] width 294 height 99
click at [135, 136] on textarea "Estimado Cliente, Te comunicamos que de acuerdo con las políticas de control [P…" at bounding box center [247, 146] width 294 height 99
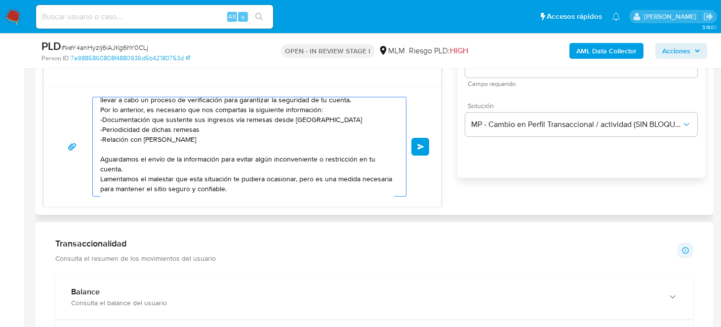
click at [135, 136] on textarea "Estimado Cliente, Te comunicamos que de acuerdo con las políticas de control [P…" at bounding box center [247, 146] width 294 height 99
click at [171, 150] on textarea "Estimado Cliente, Te comunicamos que de acuerdo con las políticas de control [P…" at bounding box center [247, 146] width 294 height 99
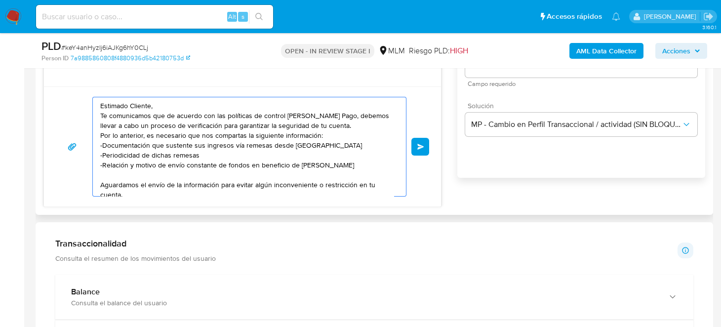
click at [198, 143] on textarea "Estimado Cliente, Te comunicamos que de acuerdo con las políticas de control [P…" at bounding box center [247, 146] width 294 height 99
click at [198, 144] on textarea "Estimado Cliente, Te comunicamos que de acuerdo con las políticas de control [P…" at bounding box center [247, 146] width 294 height 99
click at [249, 151] on textarea "Estimado Cliente, Te comunicamos que de acuerdo con las políticas de control [P…" at bounding box center [247, 146] width 294 height 99
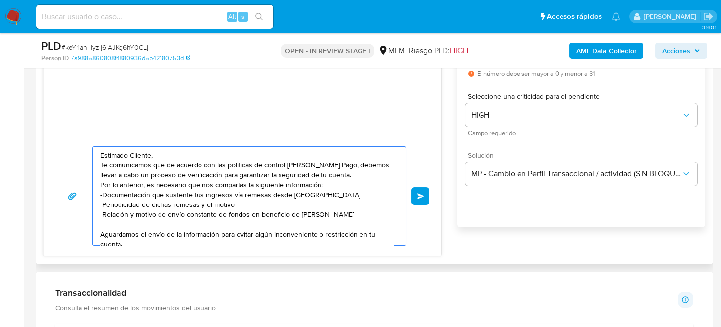
click at [199, 190] on textarea "Estimado Cliente, Te comunicamos que de acuerdo con las políticas de control [P…" at bounding box center [247, 196] width 294 height 99
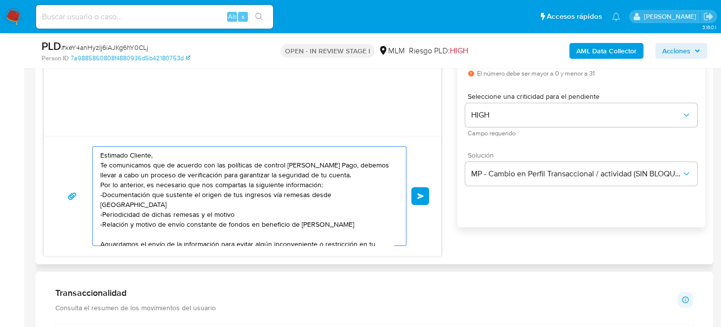
click at [233, 205] on textarea "Estimado Cliente, Te comunicamos que de acuerdo con las políticas de control [P…" at bounding box center [247, 196] width 294 height 99
drag, startPoint x: 205, startPoint y: 203, endPoint x: 247, endPoint y: 204, distance: 41.5
click at [247, 204] on textarea "Estimado Cliente, Te comunicamos que de acuerdo con las políticas de control [P…" at bounding box center [247, 196] width 294 height 99
click at [146, 215] on textarea "Estimado Cliente, Te comunicamos que de acuerdo con las políticas de control [P…" at bounding box center [247, 196] width 294 height 99
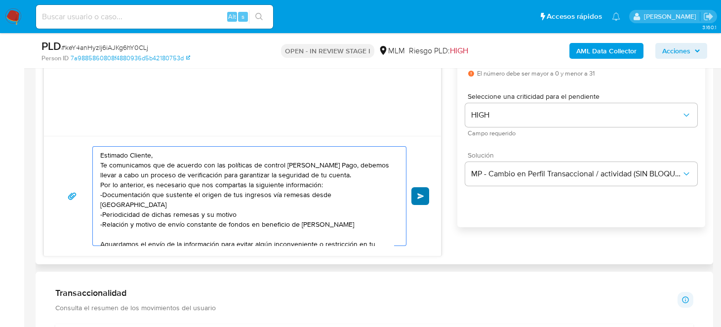
type textarea "Estimado Cliente, Te comunicamos que de acuerdo con las políticas de control [P…"
click at [415, 190] on button "Enviar" at bounding box center [421, 196] width 18 height 18
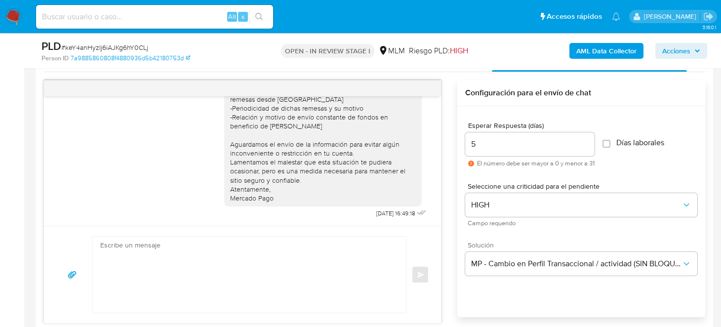
scroll to position [445, 0]
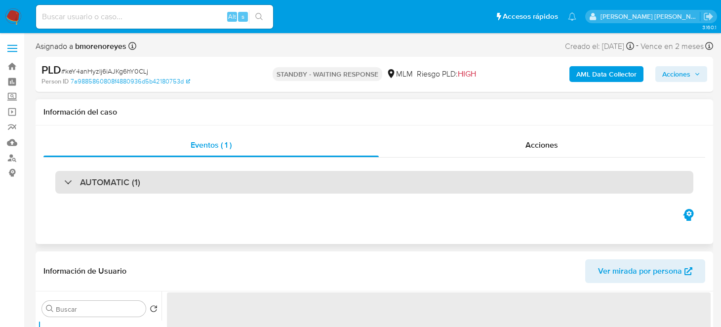
select select "10"
